Goal: Task Accomplishment & Management: Complete application form

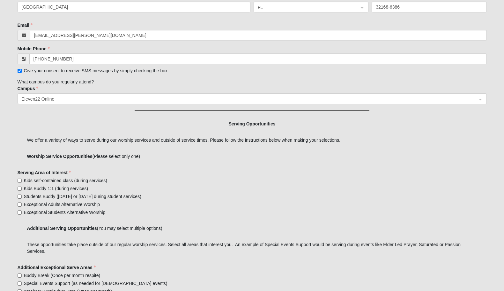
scroll to position [163, 0]
click at [21, 178] on input "Kids self-contained class (during services)" at bounding box center [20, 180] width 4 height 4
checkbox input "true"
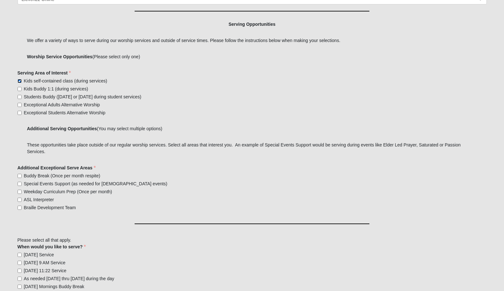
scroll to position [272, 0]
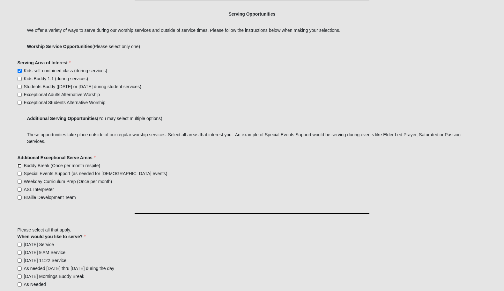
click at [20, 164] on respite\) "Buddy Break (Once per month respite)" at bounding box center [20, 166] width 4 height 4
checkbox respite\) "true"
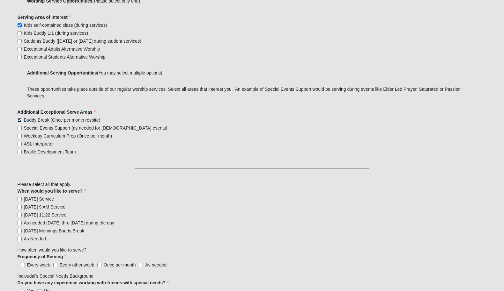
scroll to position [365, 0]
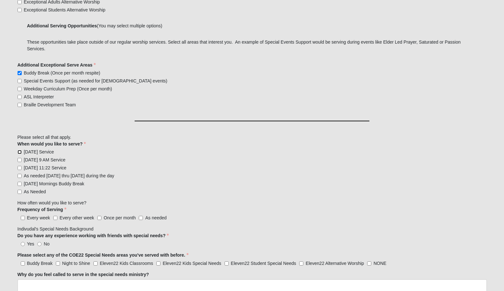
click at [21, 151] on input "[DATE] Service" at bounding box center [20, 152] width 4 height 4
checkbox input "true"
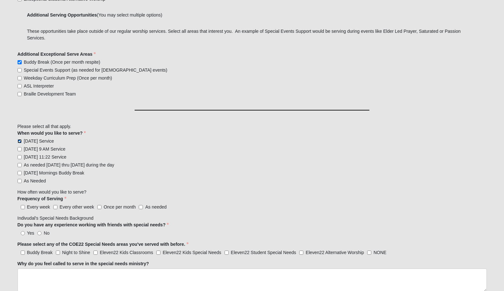
scroll to position [376, 0]
click at [20, 204] on label "Every week" at bounding box center [34, 207] width 33 height 6
click at [21, 205] on input "Every week" at bounding box center [23, 207] width 4 height 4
checkbox input "true"
click at [42, 231] on label "No" at bounding box center [43, 233] width 12 height 6
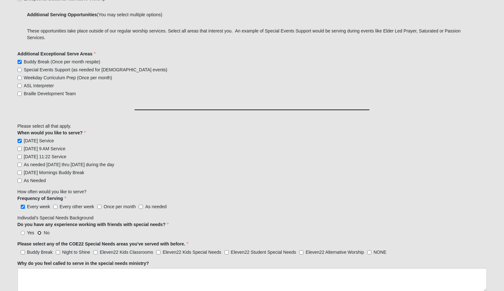
click at [41, 231] on input "No" at bounding box center [39, 233] width 4 height 4
radio input "true"
click at [23, 252] on input "Buddy Break" at bounding box center [23, 252] width 4 height 4
checkbox input "true"
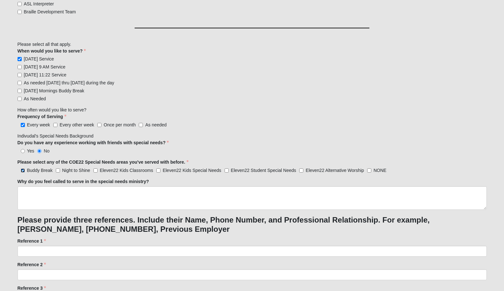
scroll to position [459, 0]
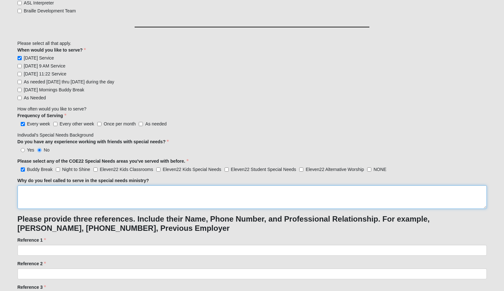
click at [89, 189] on textarea "Why do you feel called to serve in the special needs ministry?" at bounding box center [252, 197] width 469 height 24
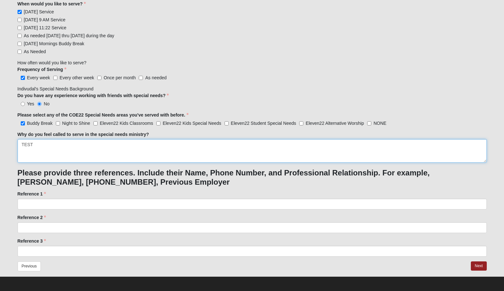
scroll to position [505, 0]
type textarea "TEST"
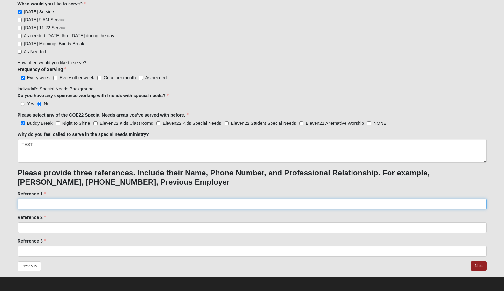
click at [69, 207] on input "Reference 1" at bounding box center [252, 204] width 469 height 11
type input "TEST"
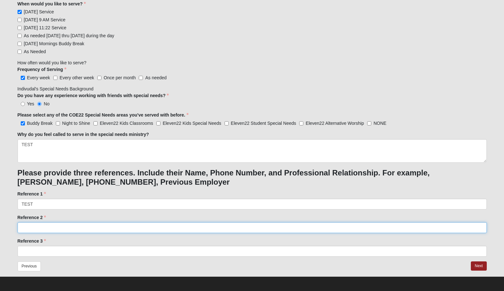
click at [59, 227] on input "Reference 2" at bounding box center [252, 227] width 469 height 11
type input "TEST"
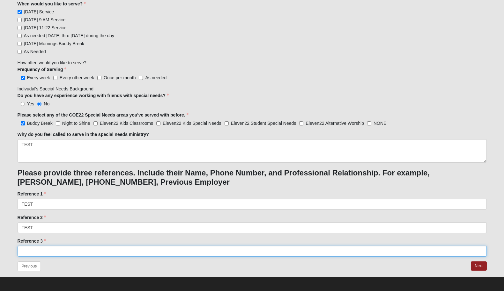
click at [64, 248] on input "Reference 3" at bounding box center [252, 251] width 469 height 11
type input "TEST"
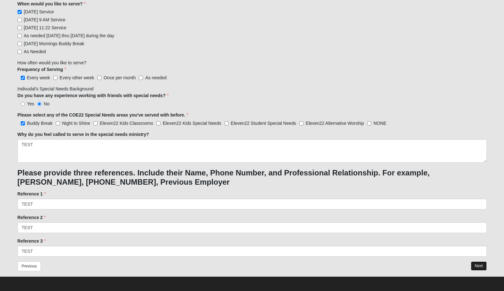
click at [475, 263] on button "Next" at bounding box center [478, 266] width 16 height 9
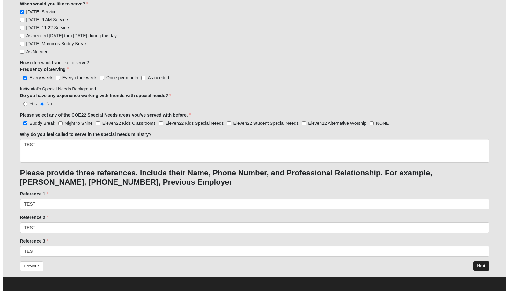
scroll to position [0, 0]
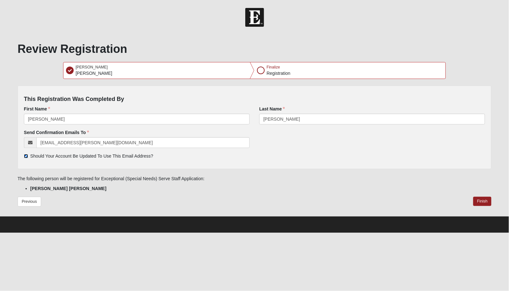
click at [25, 155] on input "Should Your Account Be Updated To Use This Email Address?" at bounding box center [26, 156] width 4 height 4
checkbox input "false"
click at [484, 202] on button "Finish" at bounding box center [482, 201] width 18 height 9
